Goal: Transaction & Acquisition: Purchase product/service

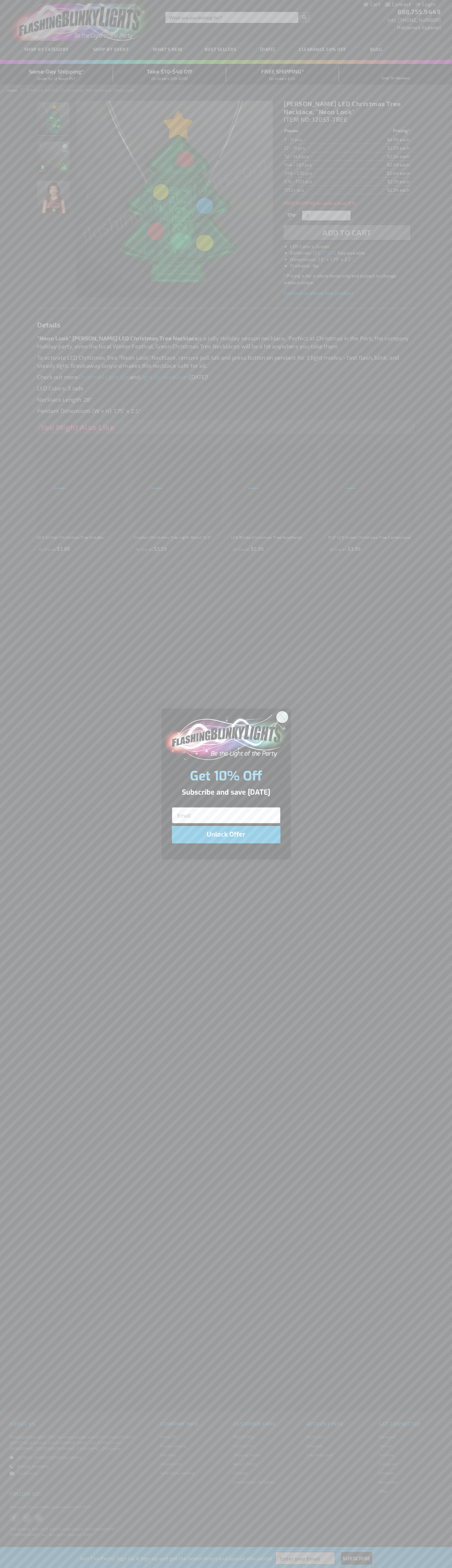
click at [282, 716] on icon "Close dialog" at bounding box center [281, 716] width 4 height 4
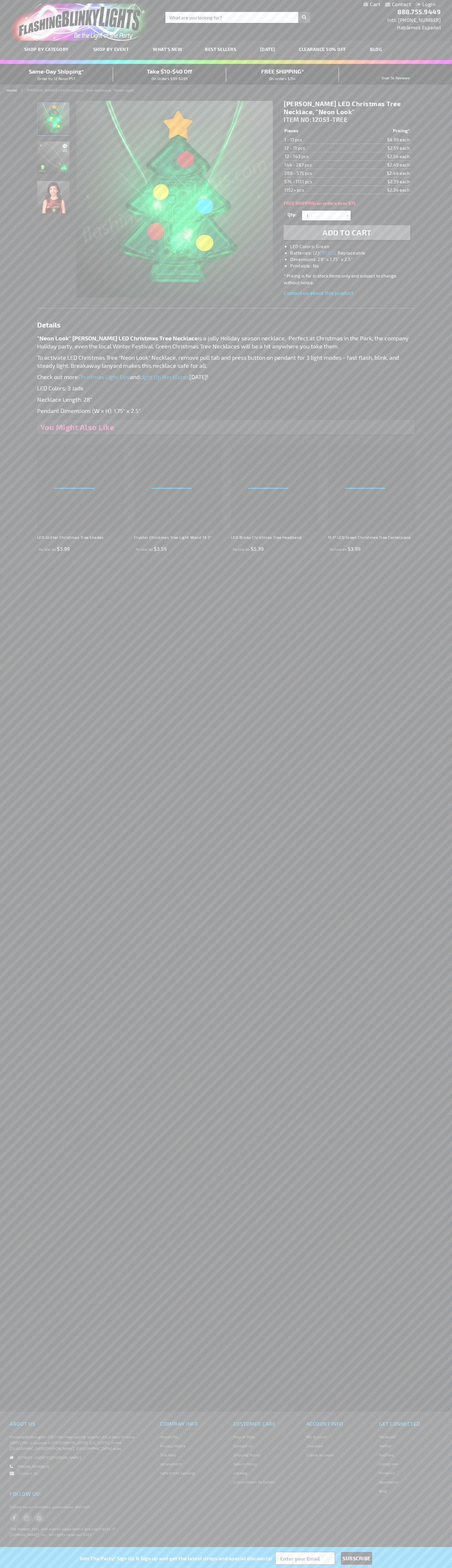
click at [353, 247] on li "LED Colors: Green" at bounding box center [353, 247] width 126 height 7
click at [347, 233] on span "Add to Cart" at bounding box center [347, 232] width 49 height 9
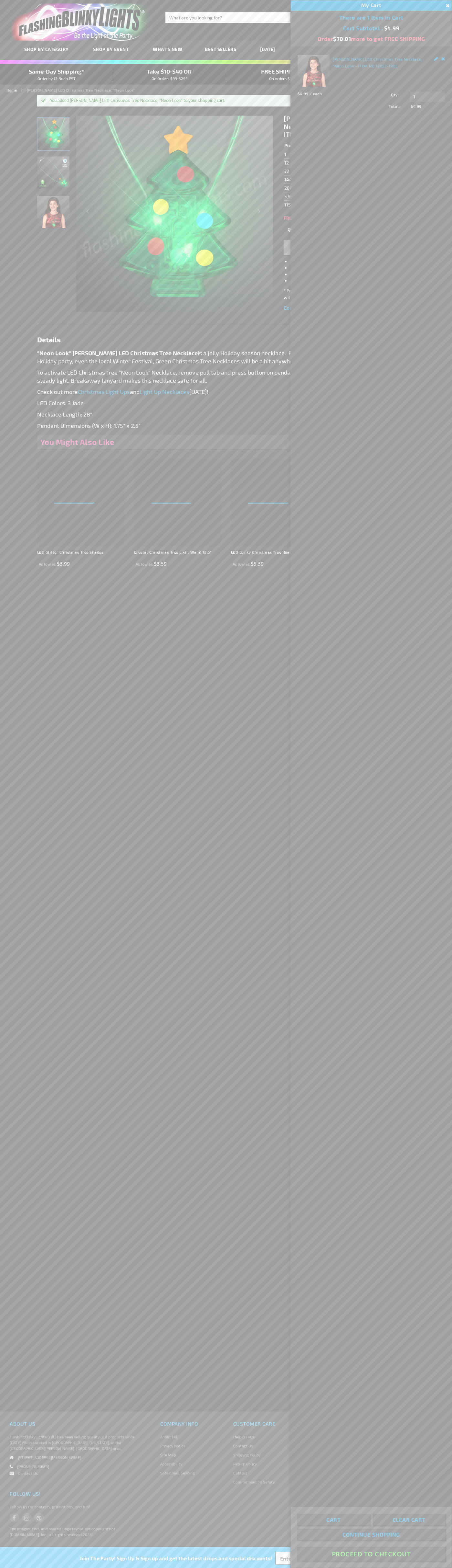
click at [371, 1554] on button "Proceed To Checkout" at bounding box center [371, 1554] width 148 height 15
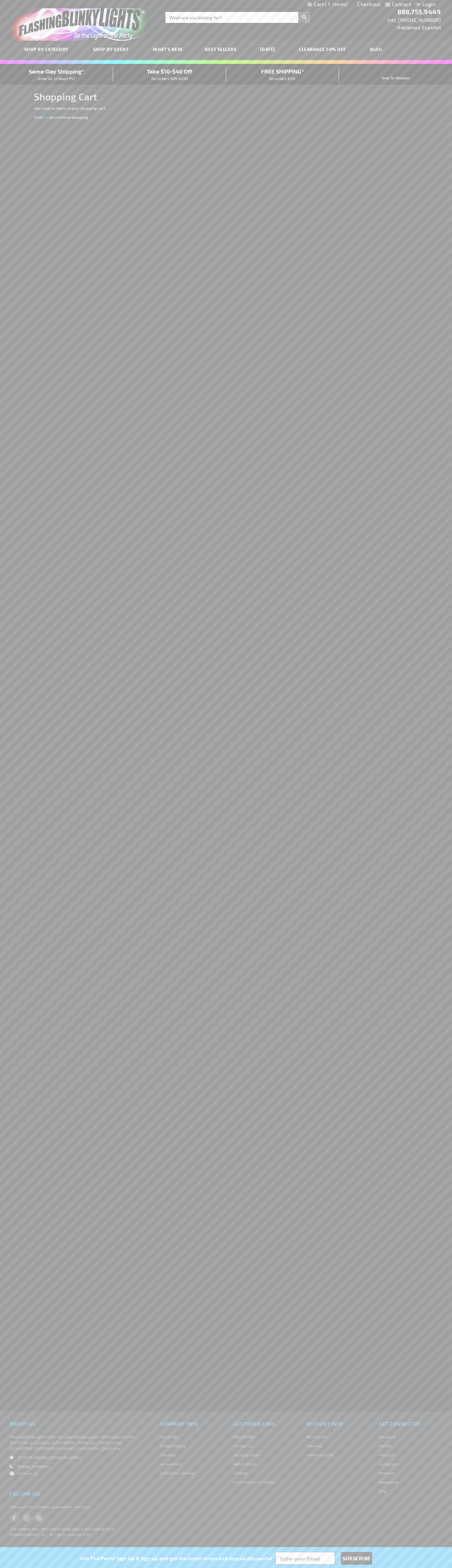
click at [57, 74] on span "Same-Day Shipping*" at bounding box center [56, 71] width 55 height 7
click at [369, 4] on link "Checkout" at bounding box center [369, 4] width 23 height 6
click at [57, 74] on span "Same-Day Shipping*" at bounding box center [56, 71] width 55 height 7
click at [190, 2] on div "Contact Compare Products Login Skip to Content My Cart My Cart Close You have n…" at bounding box center [226, 4] width 452 height 9
click at [449, 1091] on div "Contact Compare Products Login Skip to Content My Cart My Cart Close You have n…" at bounding box center [226, 784] width 452 height 1568
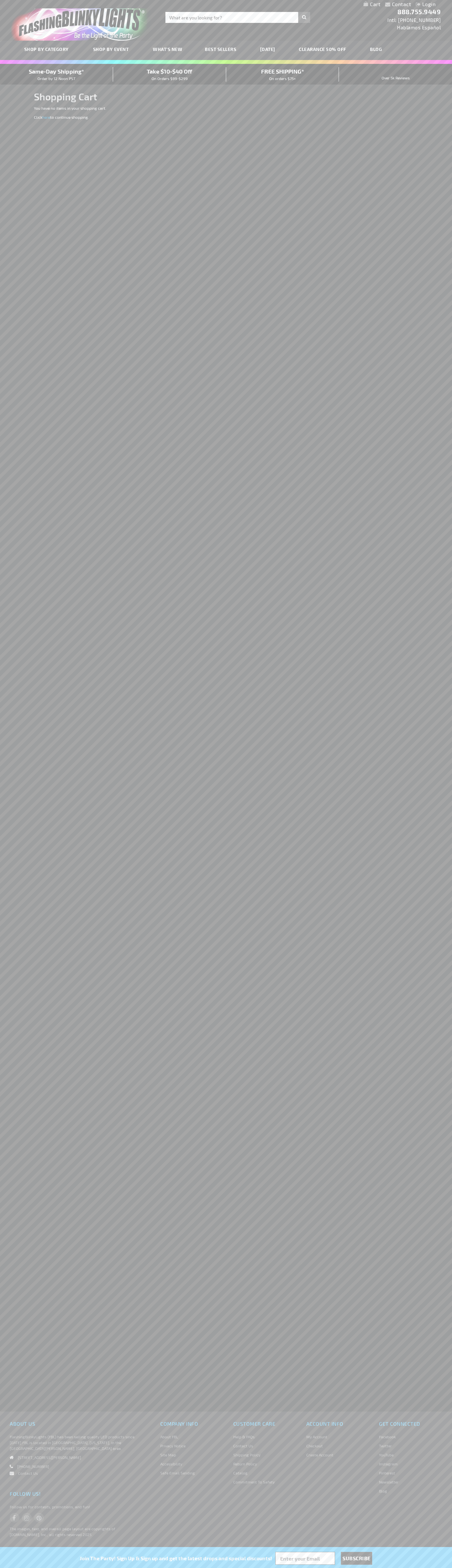
click at [171, 1567] on html "The store will not work correctly when cookies are disabled. Contact Compare Pr…" at bounding box center [226, 784] width 452 height 1568
click at [20, 1417] on div "About Us FlashingBlinkyLights (FBL) has been selling quality LED products since…" at bounding box center [226, 1489] width 452 height 156
click at [57, 74] on span "Same-Day Shipping*" at bounding box center [56, 71] width 55 height 7
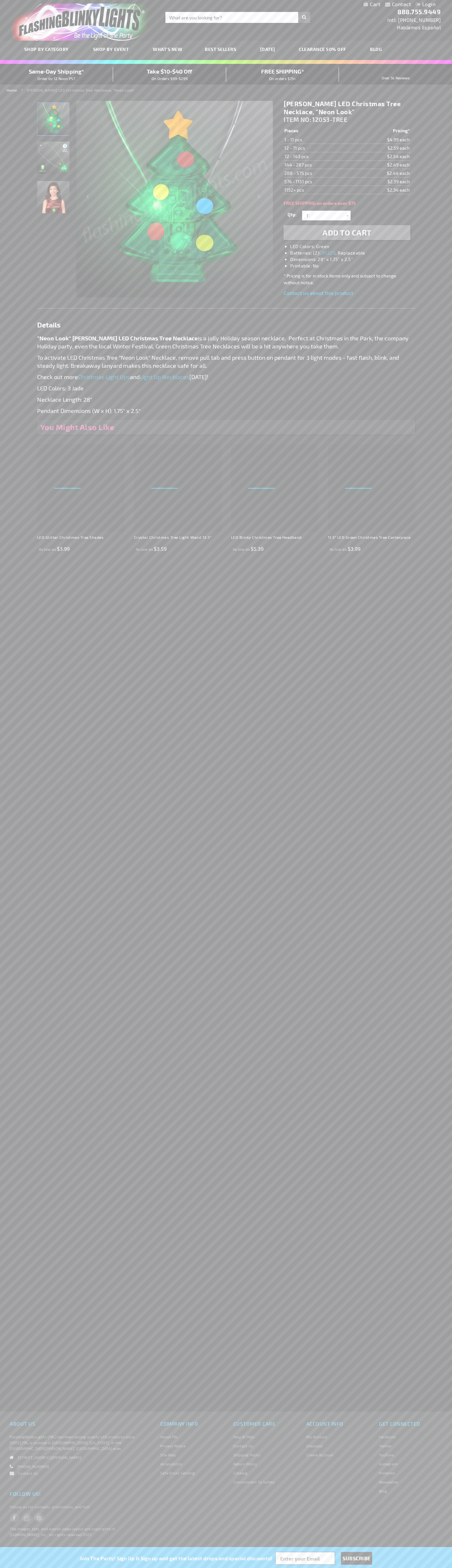
click at [372, 4] on link "My Cart" at bounding box center [372, 4] width 17 height 6
